Goal: Information Seeking & Learning: Learn about a topic

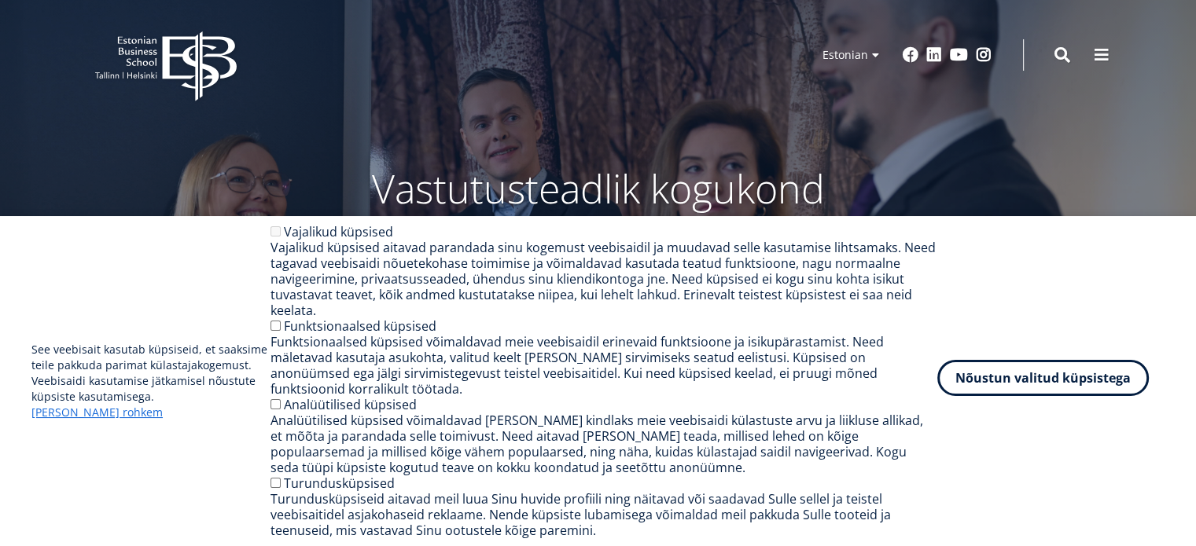
click at [1126, 396] on button "Nõustun valitud küpsistega" at bounding box center [1042, 378] width 211 height 36
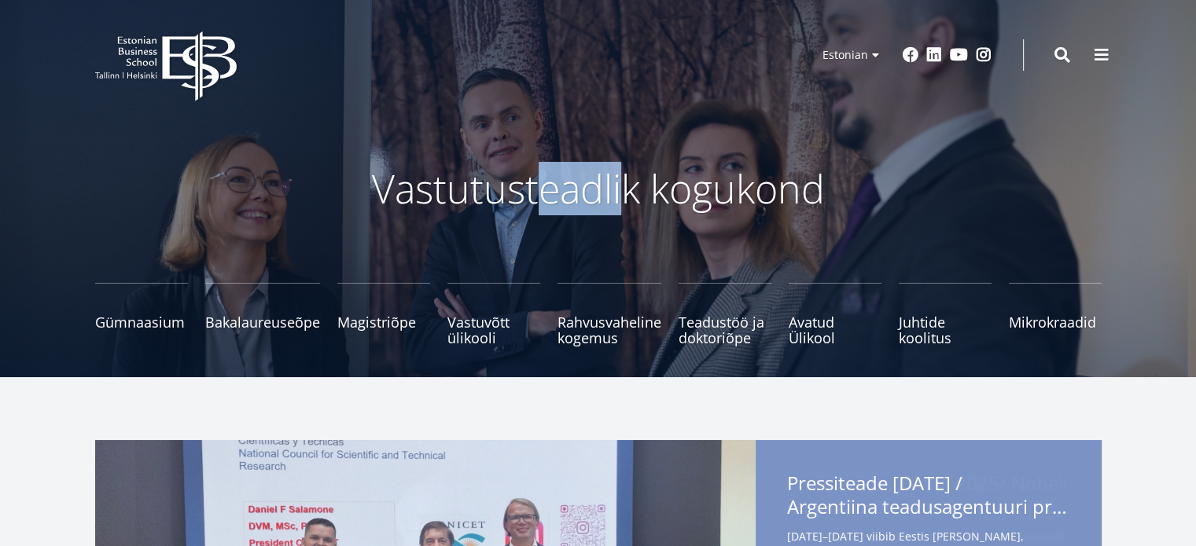
drag, startPoint x: 531, startPoint y: 175, endPoint x: 625, endPoint y: 200, distance: 97.4
click at [625, 200] on p "Vastutusteadlik kogukond" at bounding box center [598, 188] width 833 height 47
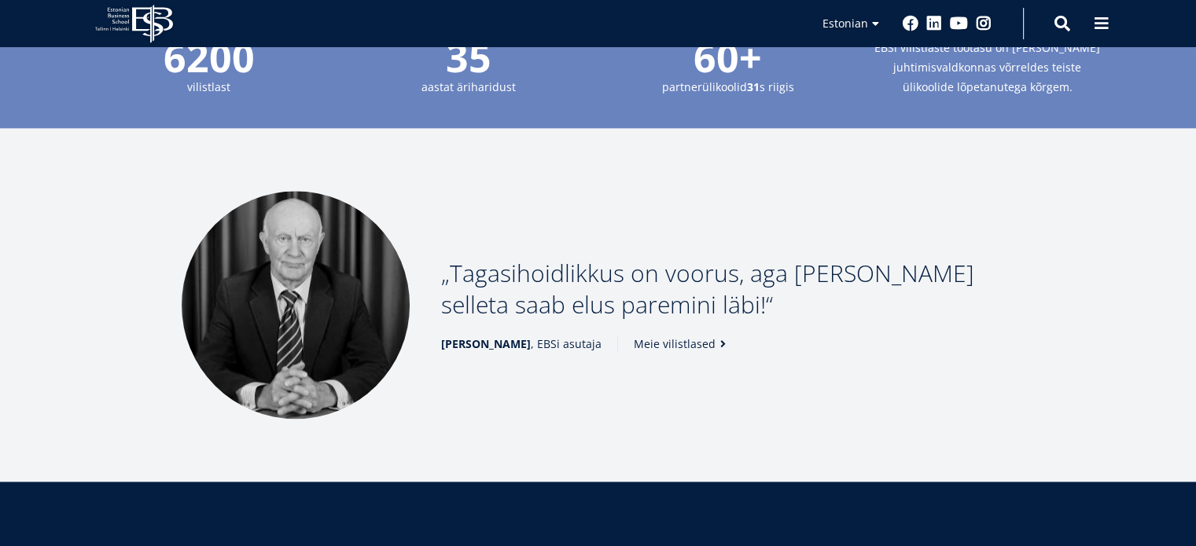
scroll to position [2357, 0]
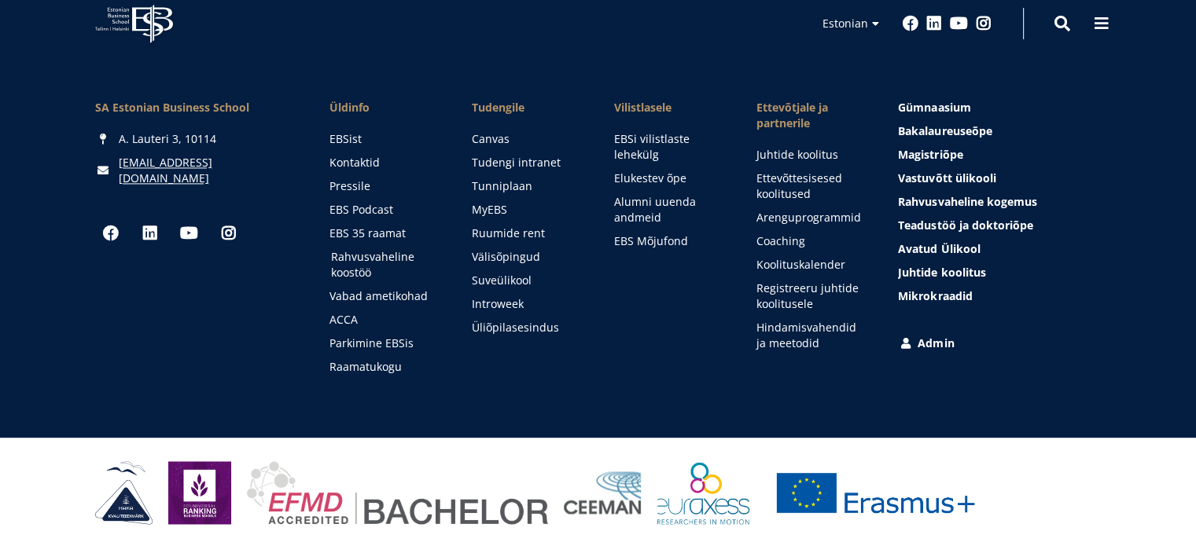
click at [370, 257] on link "Rahvusvaheline koostöö" at bounding box center [386, 264] width 111 height 31
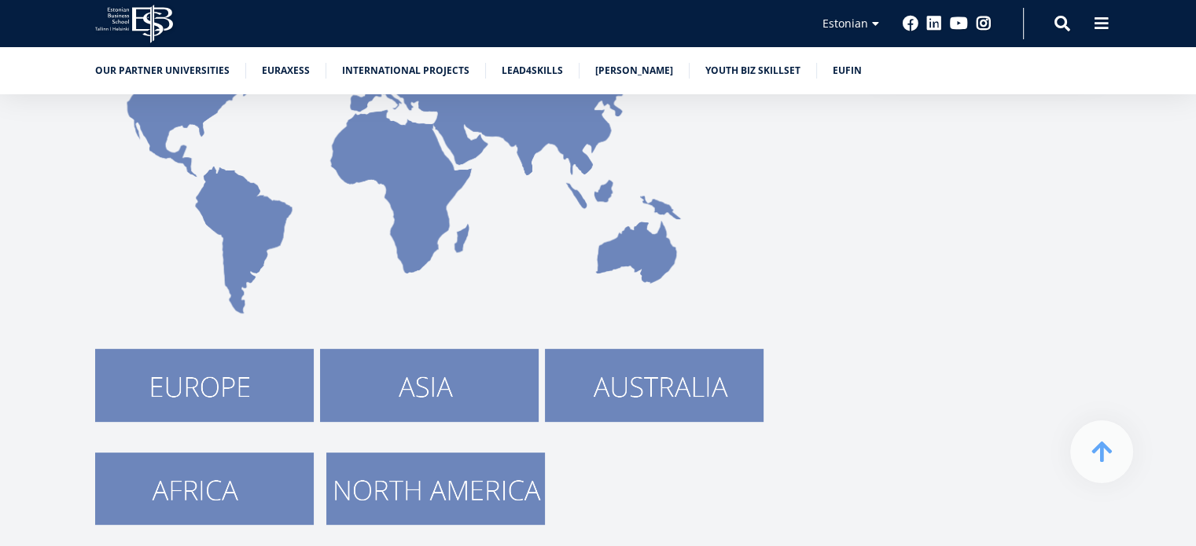
scroll to position [382, 0]
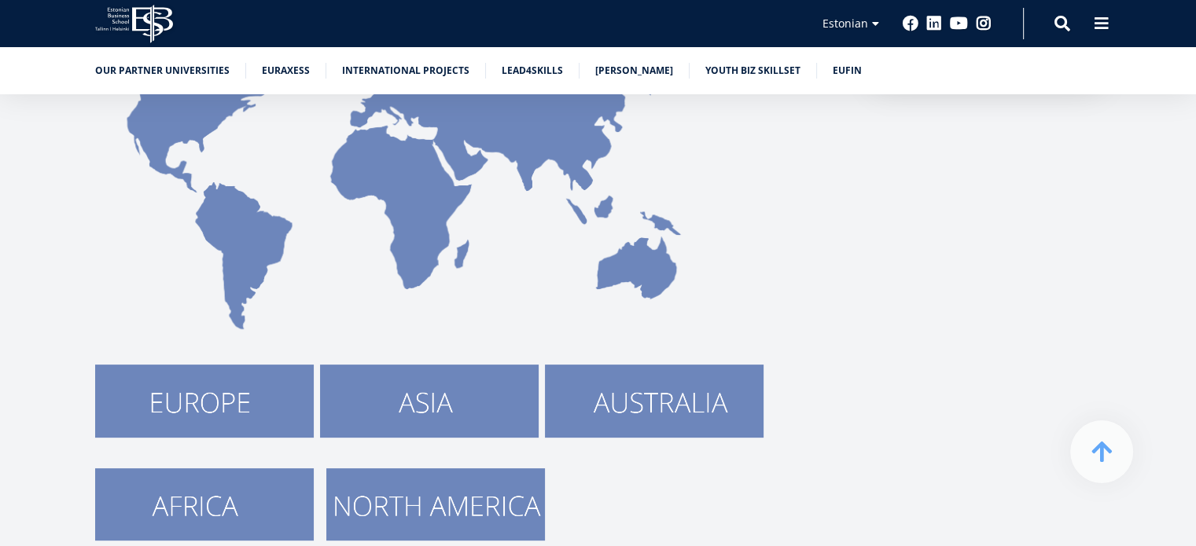
click at [437, 383] on img at bounding box center [429, 401] width 219 height 72
